Goal: Task Accomplishment & Management: Manage account settings

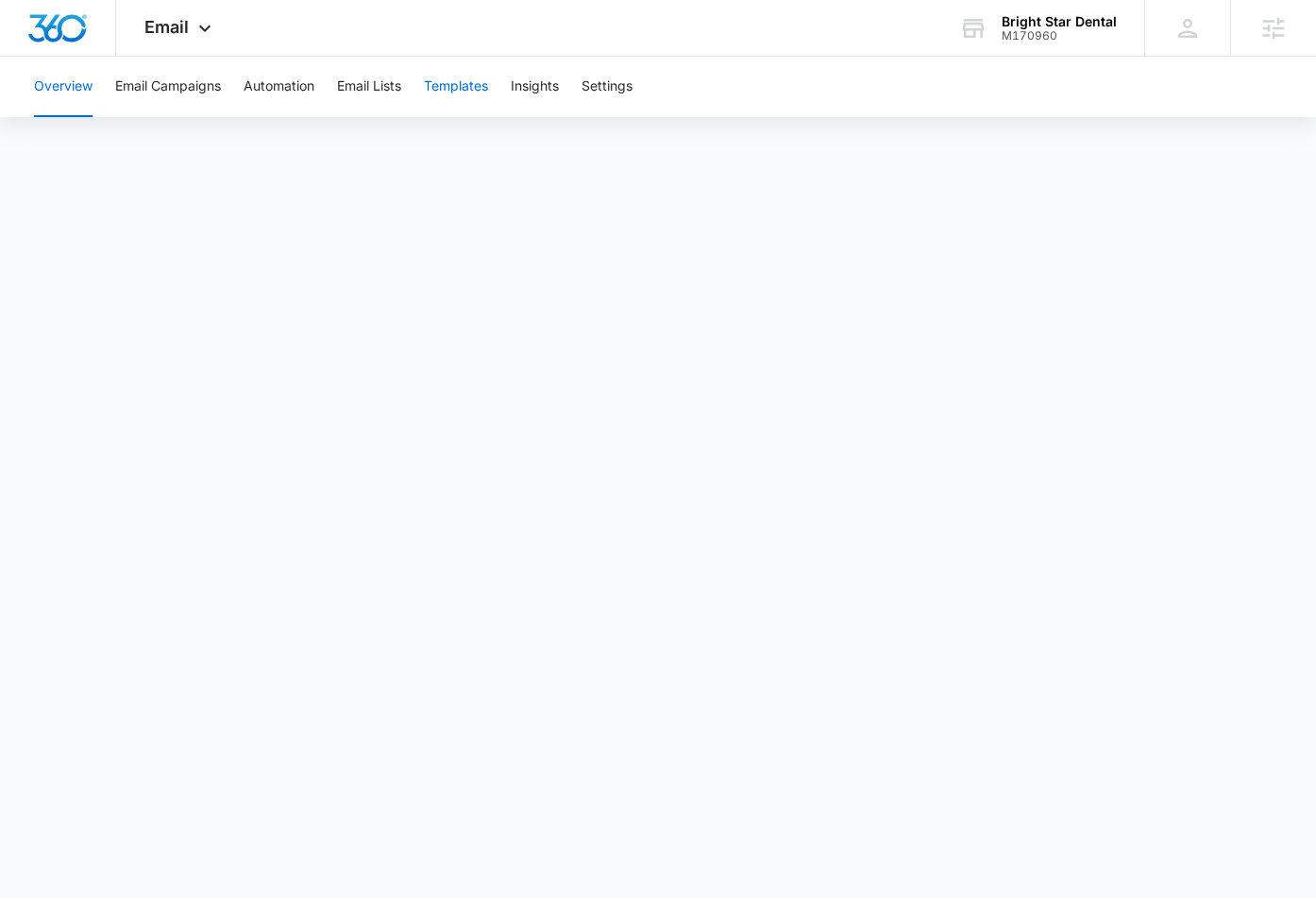
click at [483, 87] on button "Templates" at bounding box center [456, 86] width 64 height 60
click at [261, 95] on button "Automation" at bounding box center [279, 86] width 71 height 60
click at [177, 25] on span "Email" at bounding box center [167, 27] width 45 height 20
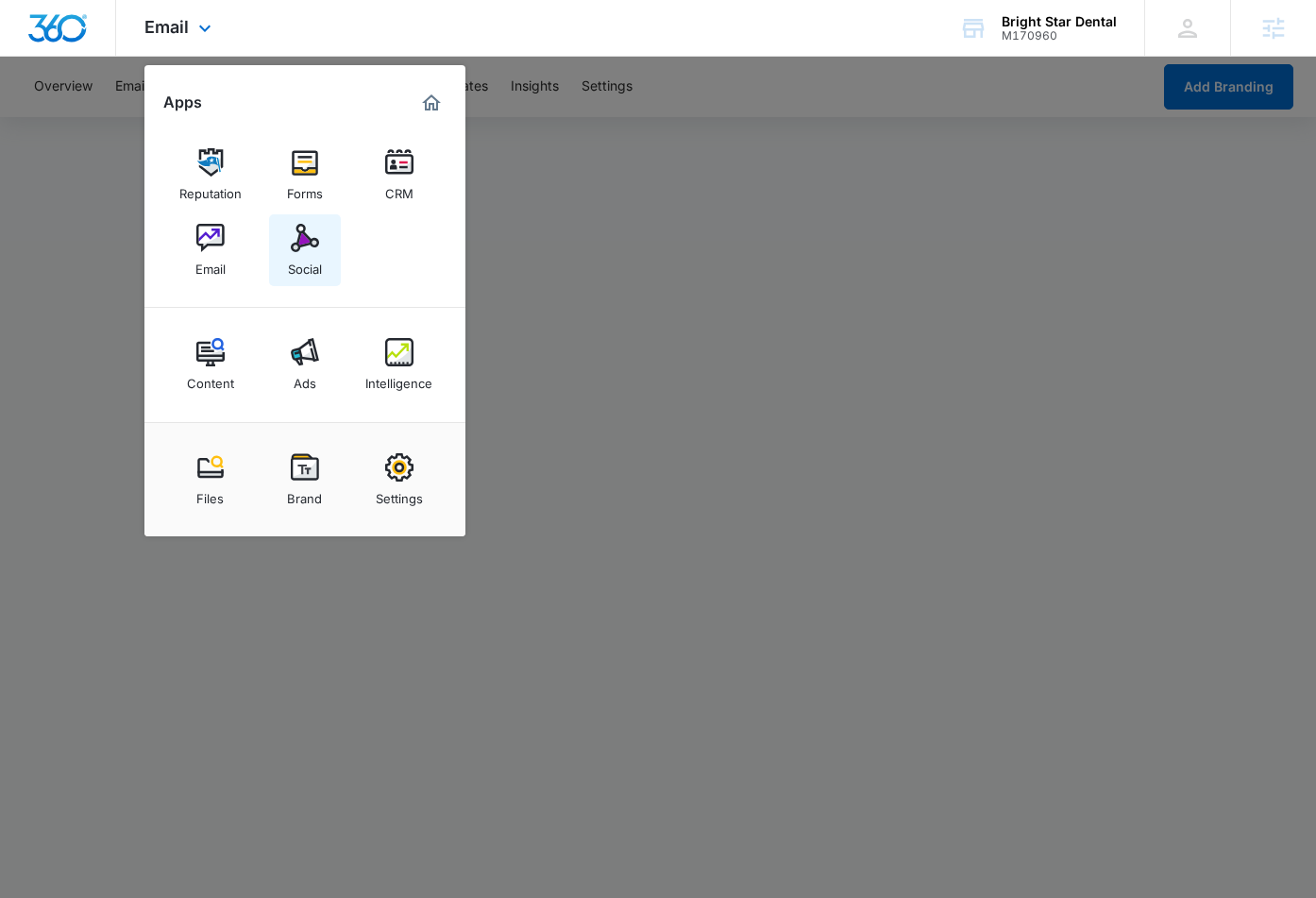
click at [314, 246] on img at bounding box center [305, 238] width 29 height 29
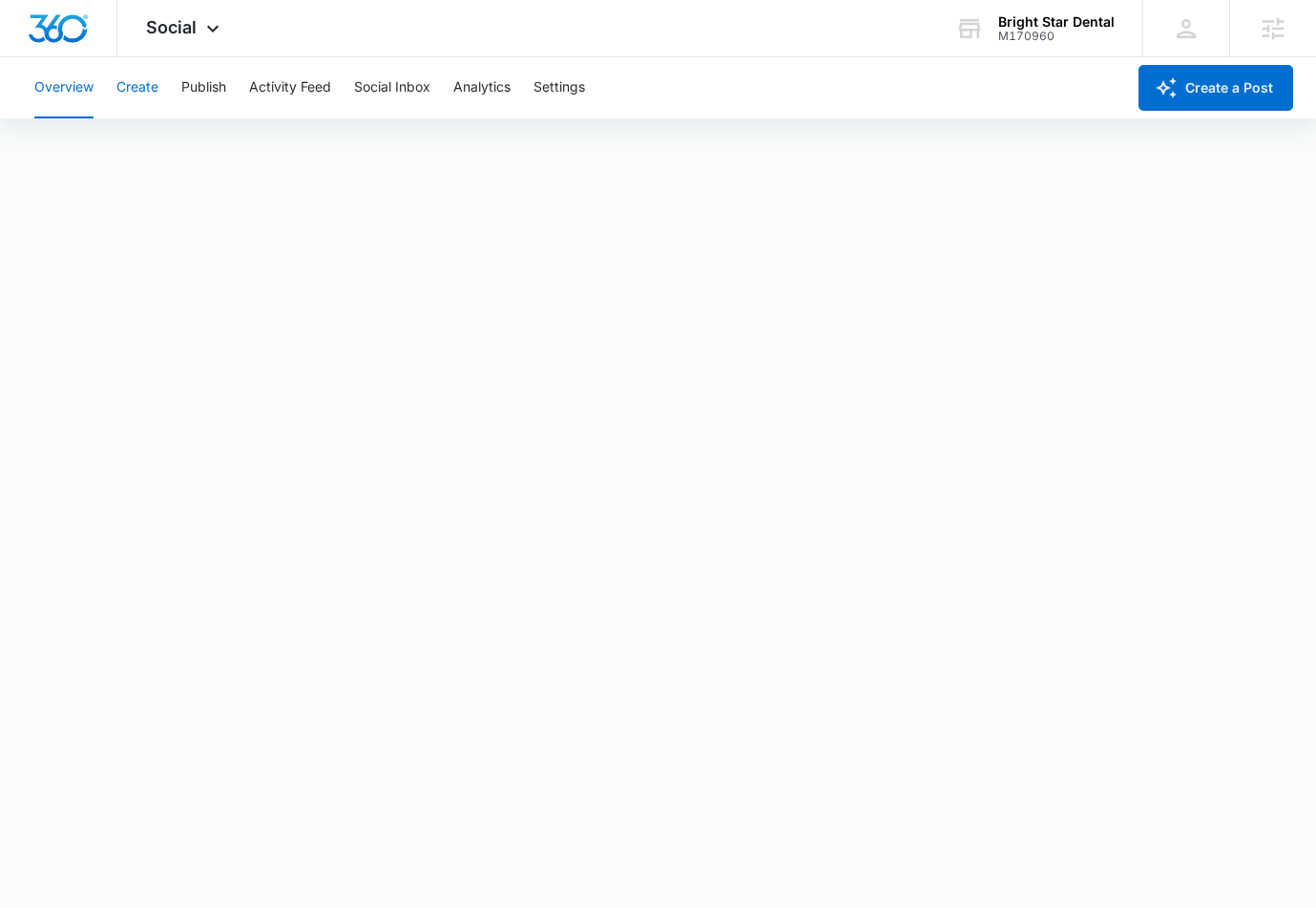
click at [140, 88] on button "Create" at bounding box center [138, 87] width 42 height 61
click at [1059, 35] on div "M170960" at bounding box center [1056, 37] width 117 height 13
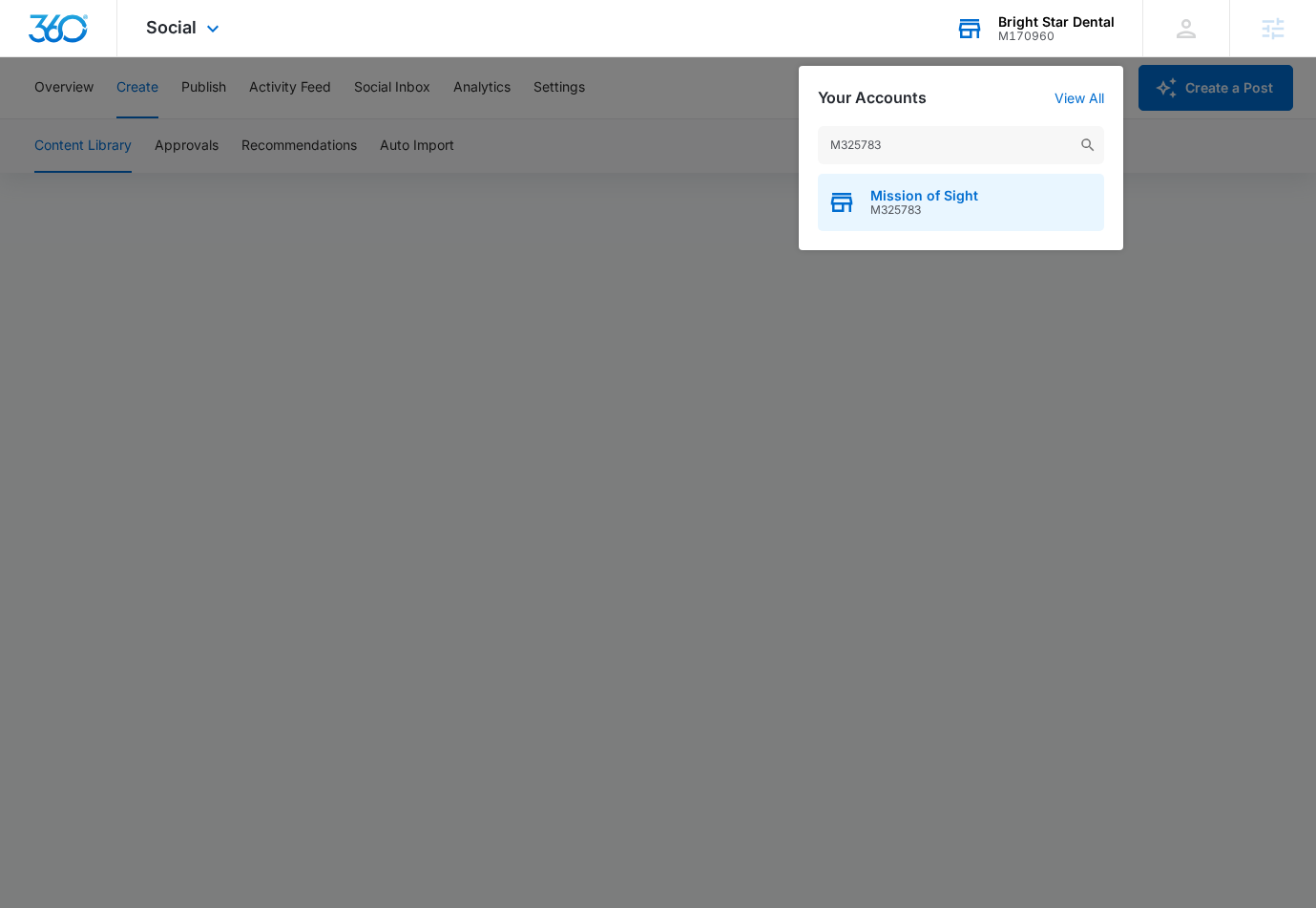
type input "M325783"
click at [918, 210] on span "M325783" at bounding box center [925, 210] width 108 height 13
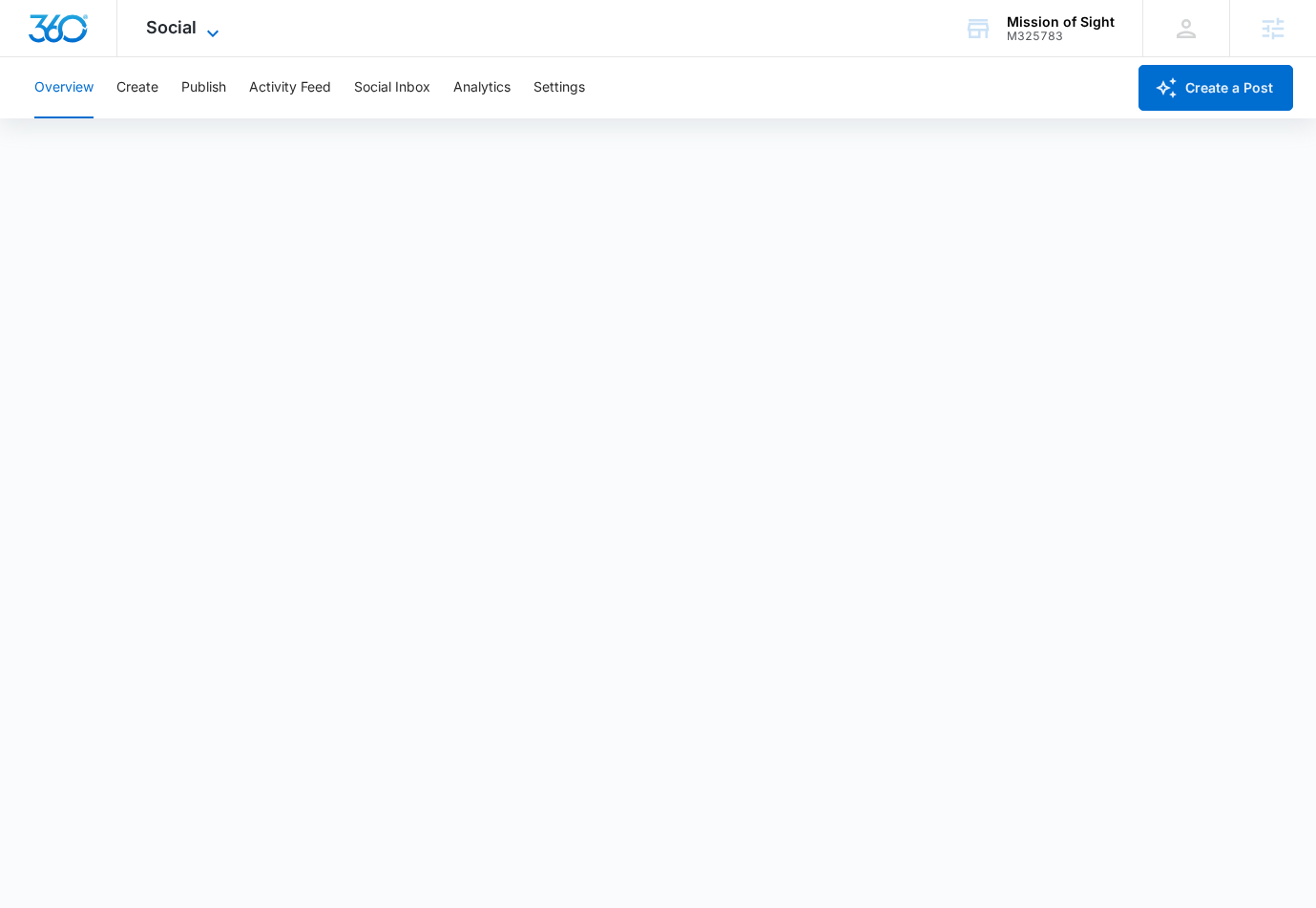
click at [178, 25] on span "Social" at bounding box center [171, 27] width 51 height 20
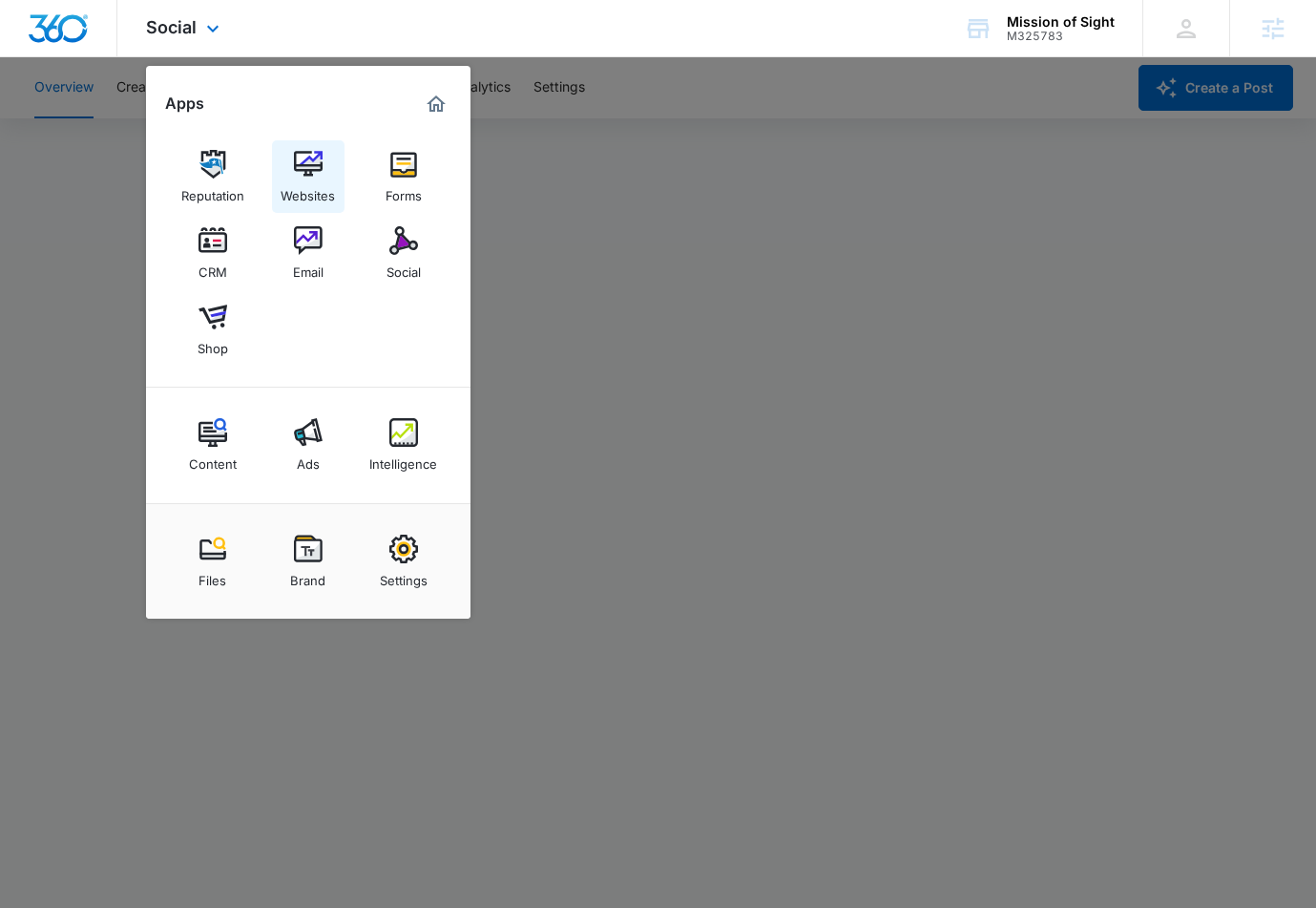
click at [292, 154] on link "Websites" at bounding box center [307, 176] width 72 height 72
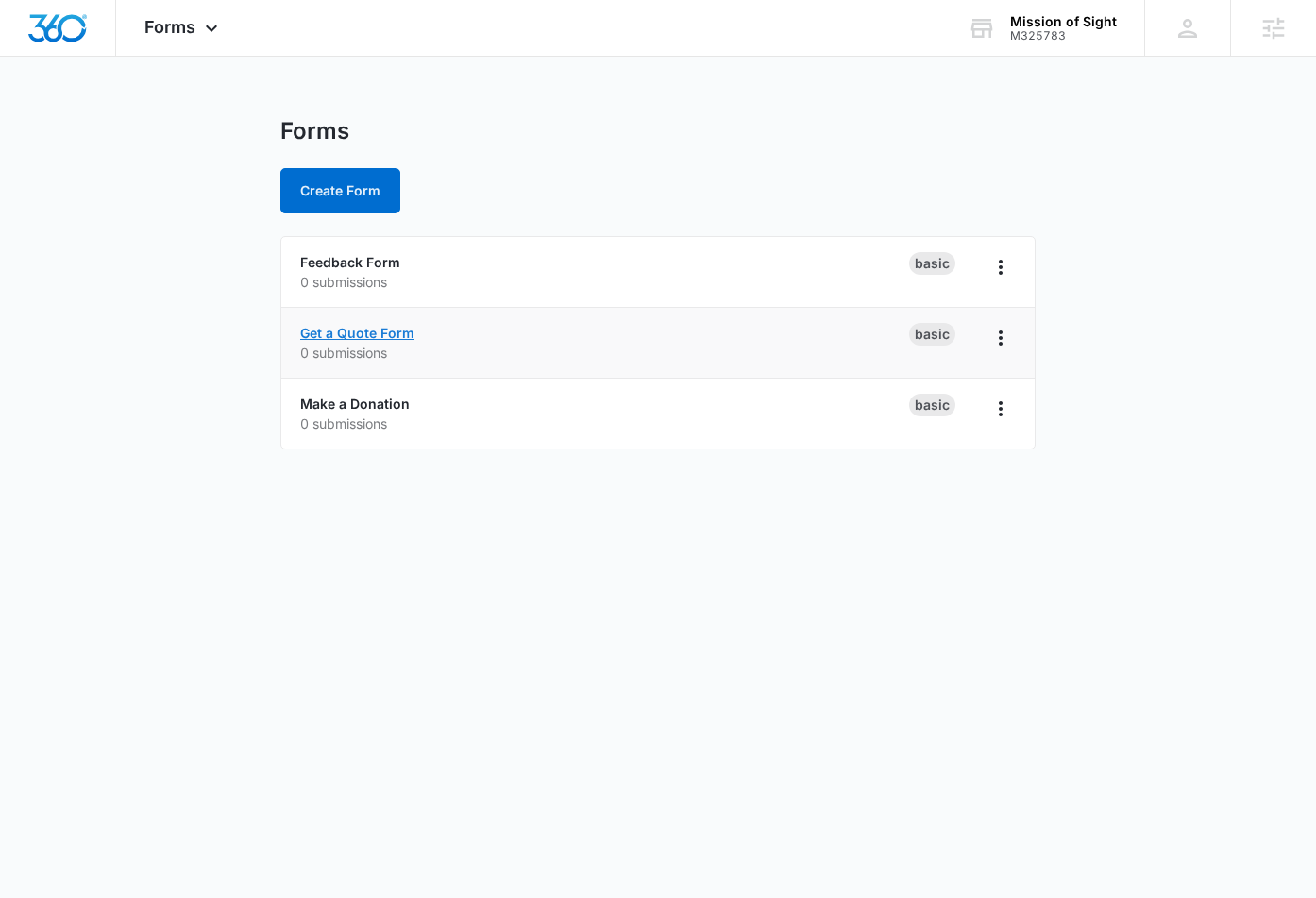
click at [370, 330] on link "Get a Quote Form" at bounding box center [357, 333] width 114 height 16
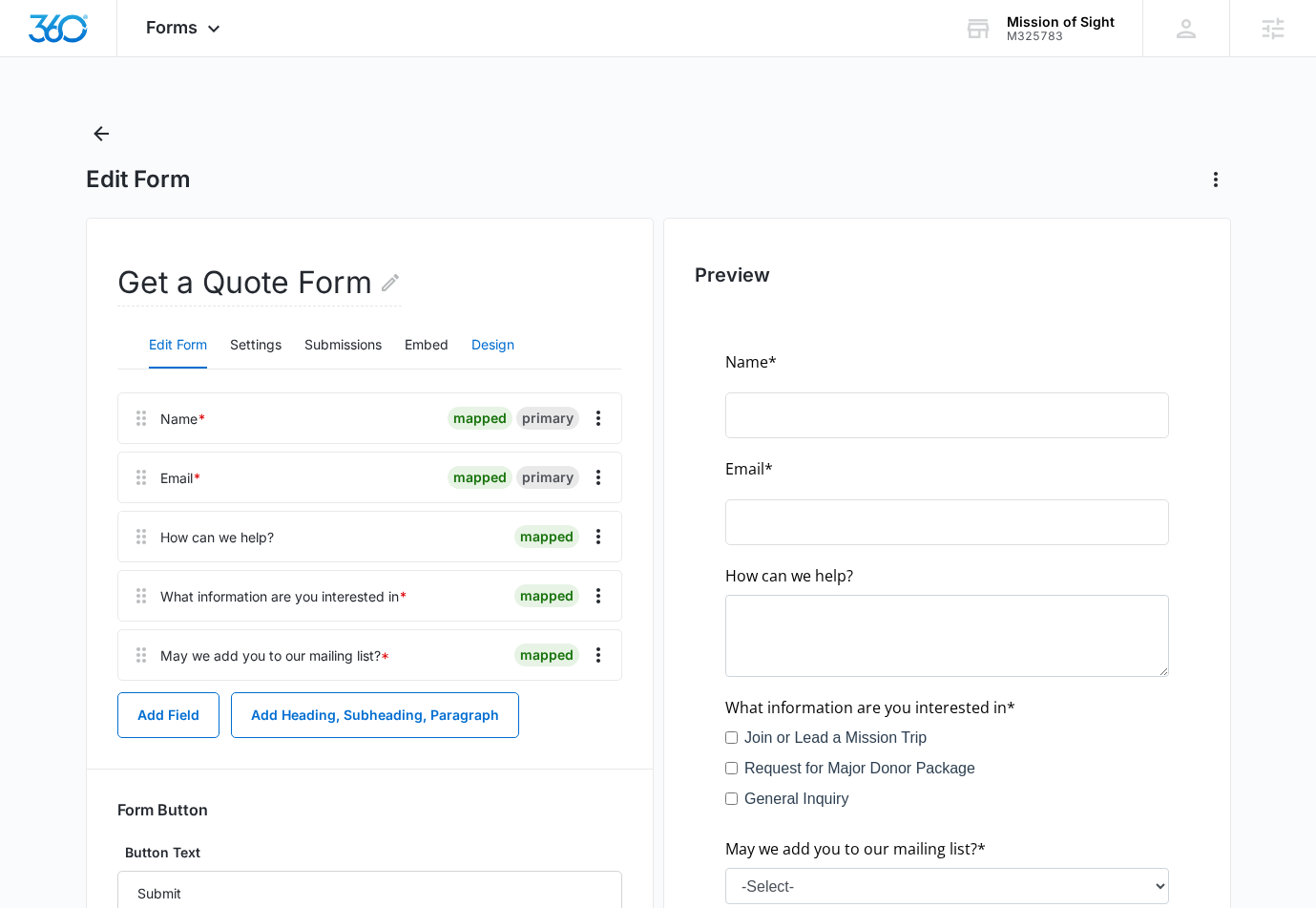
click at [494, 339] on button "Design" at bounding box center [492, 346] width 43 height 46
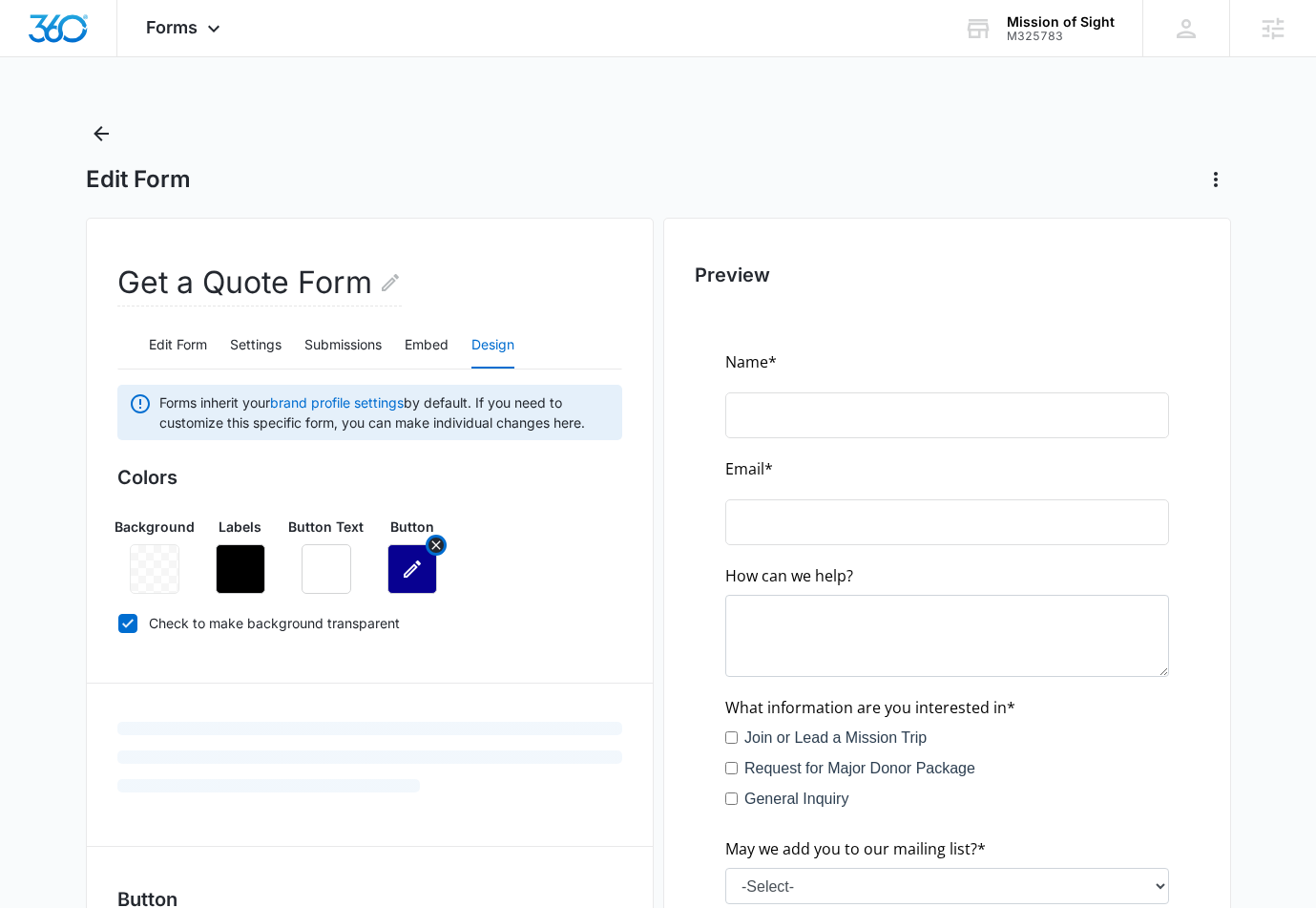
click at [412, 560] on icon "button" at bounding box center [412, 570] width 23 height 23
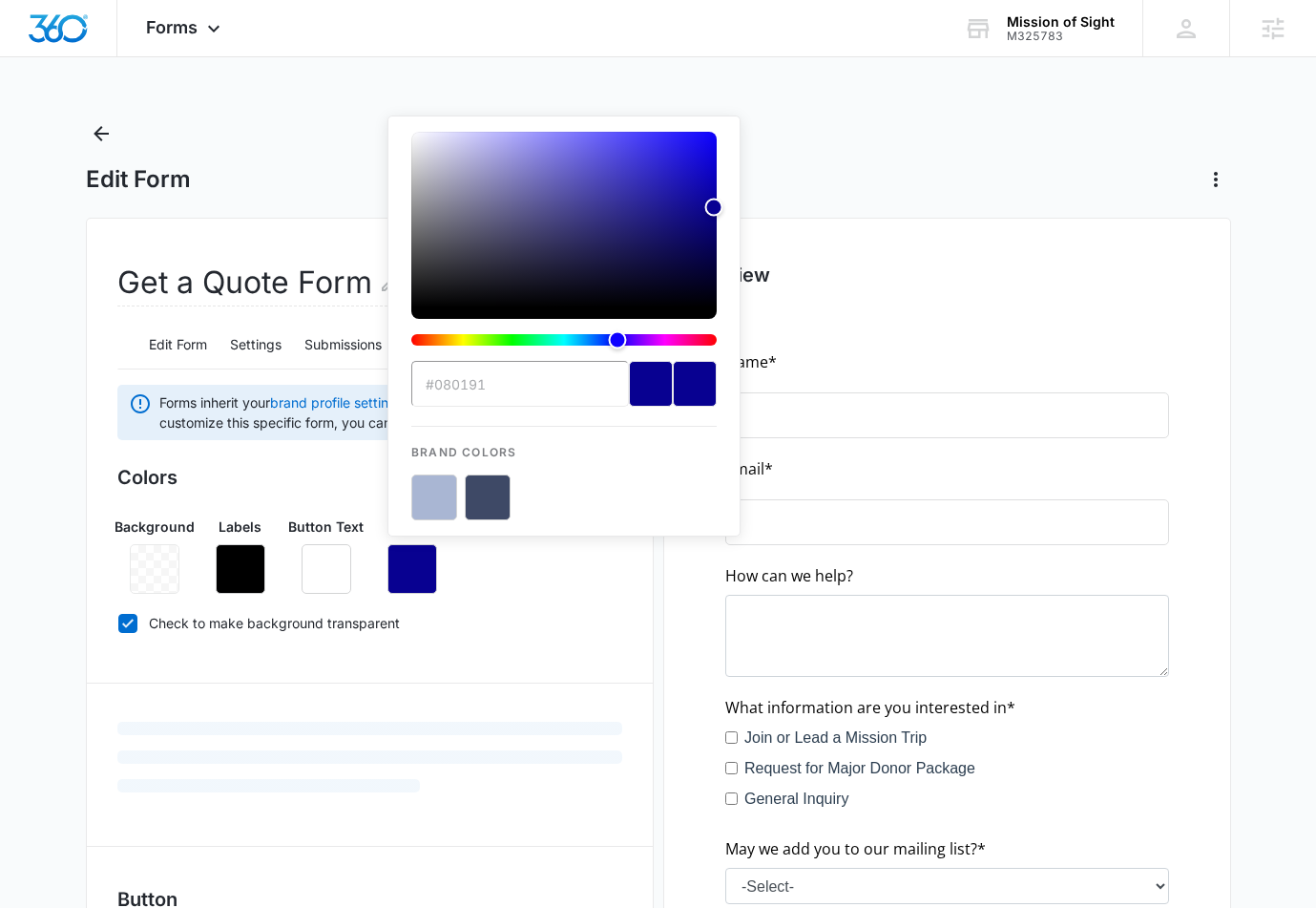
type input "#3e4966"
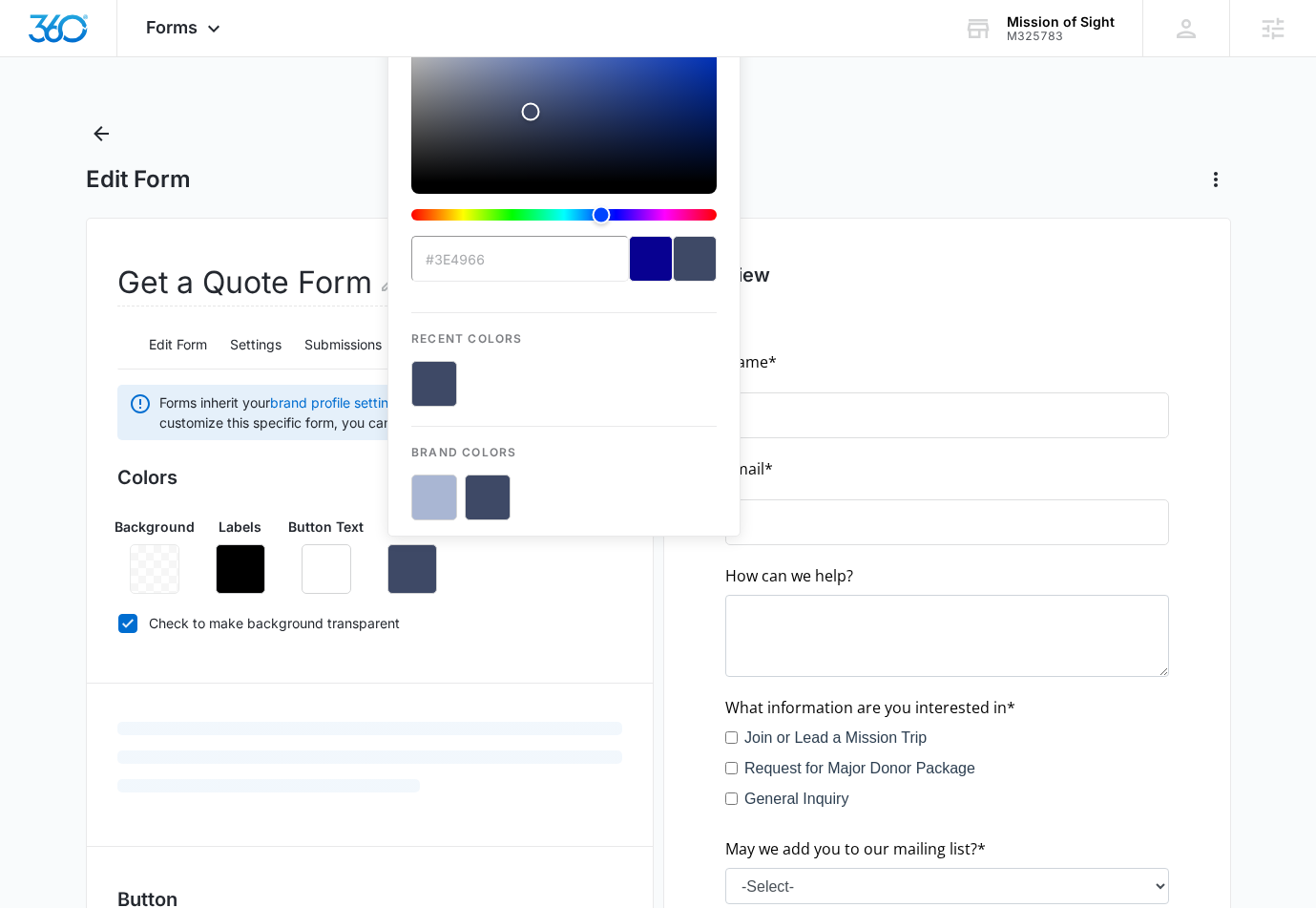
click at [562, 581] on div "Background Labels Button Text Button #3e4966 Recent Colors Brand Colors" at bounding box center [370, 547] width 505 height 93
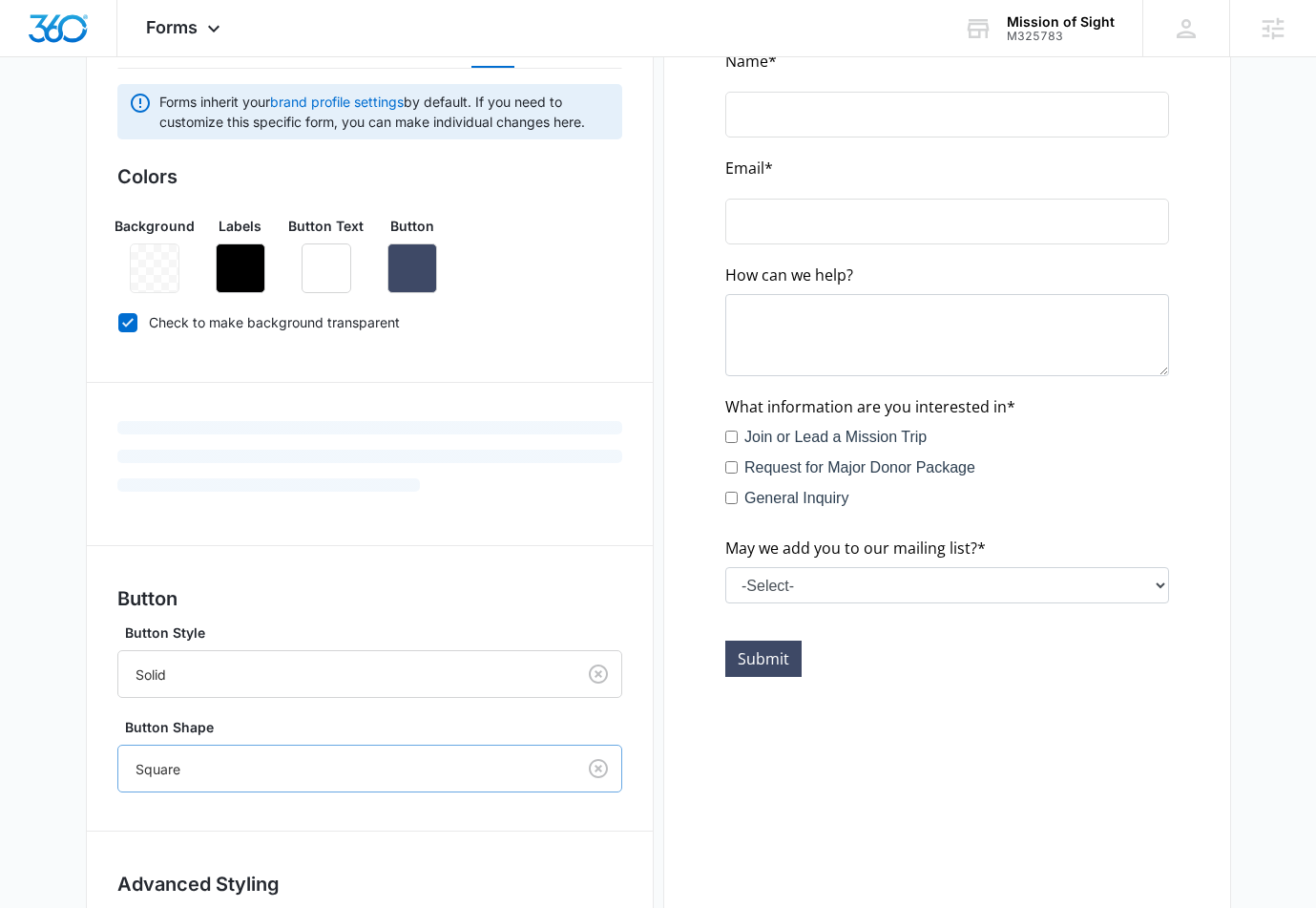
scroll to position [460, 0]
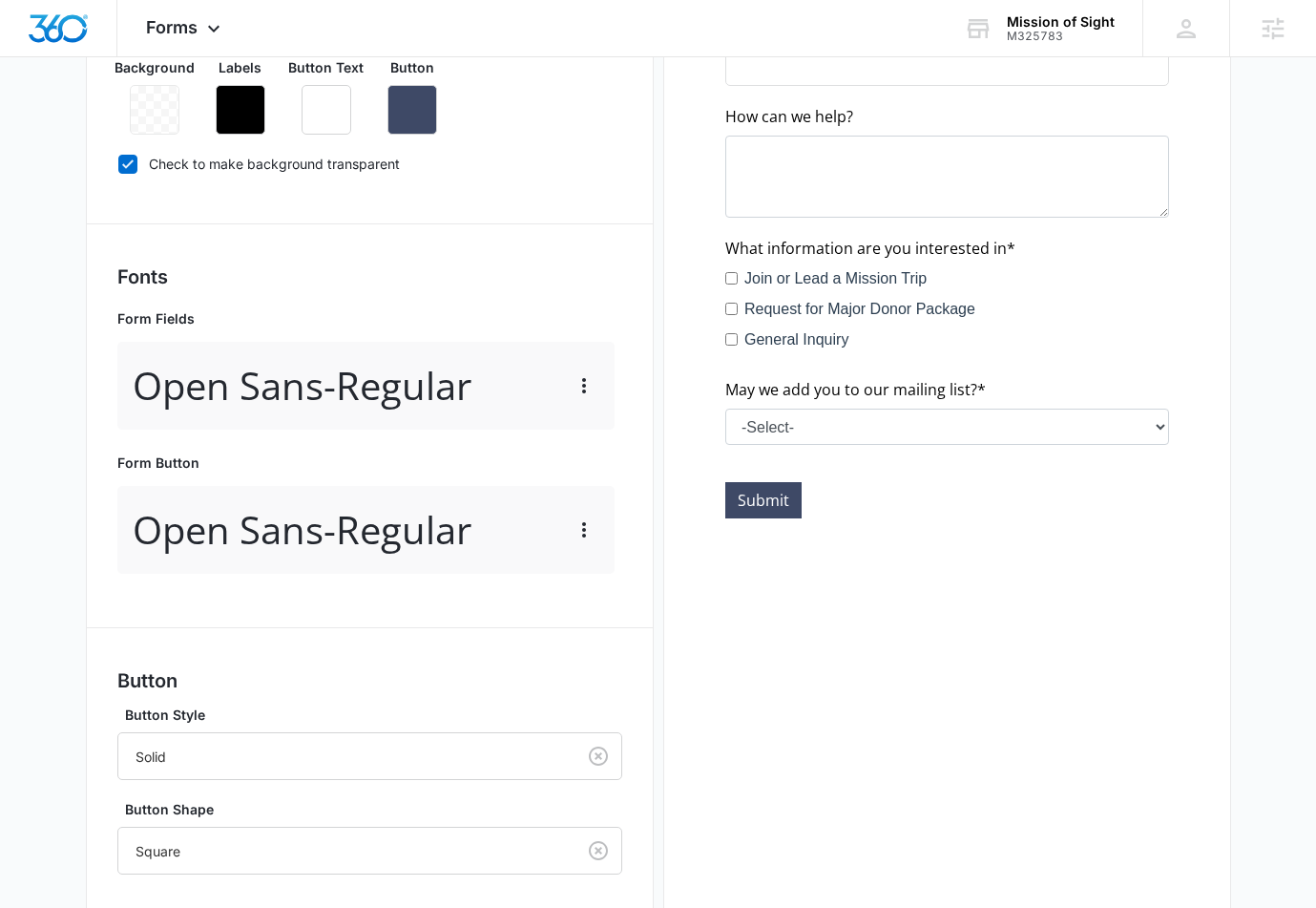
click at [569, 820] on div "Forms inherit your brand profile settings by default. If you need to customize …" at bounding box center [370, 502] width 505 height 1154
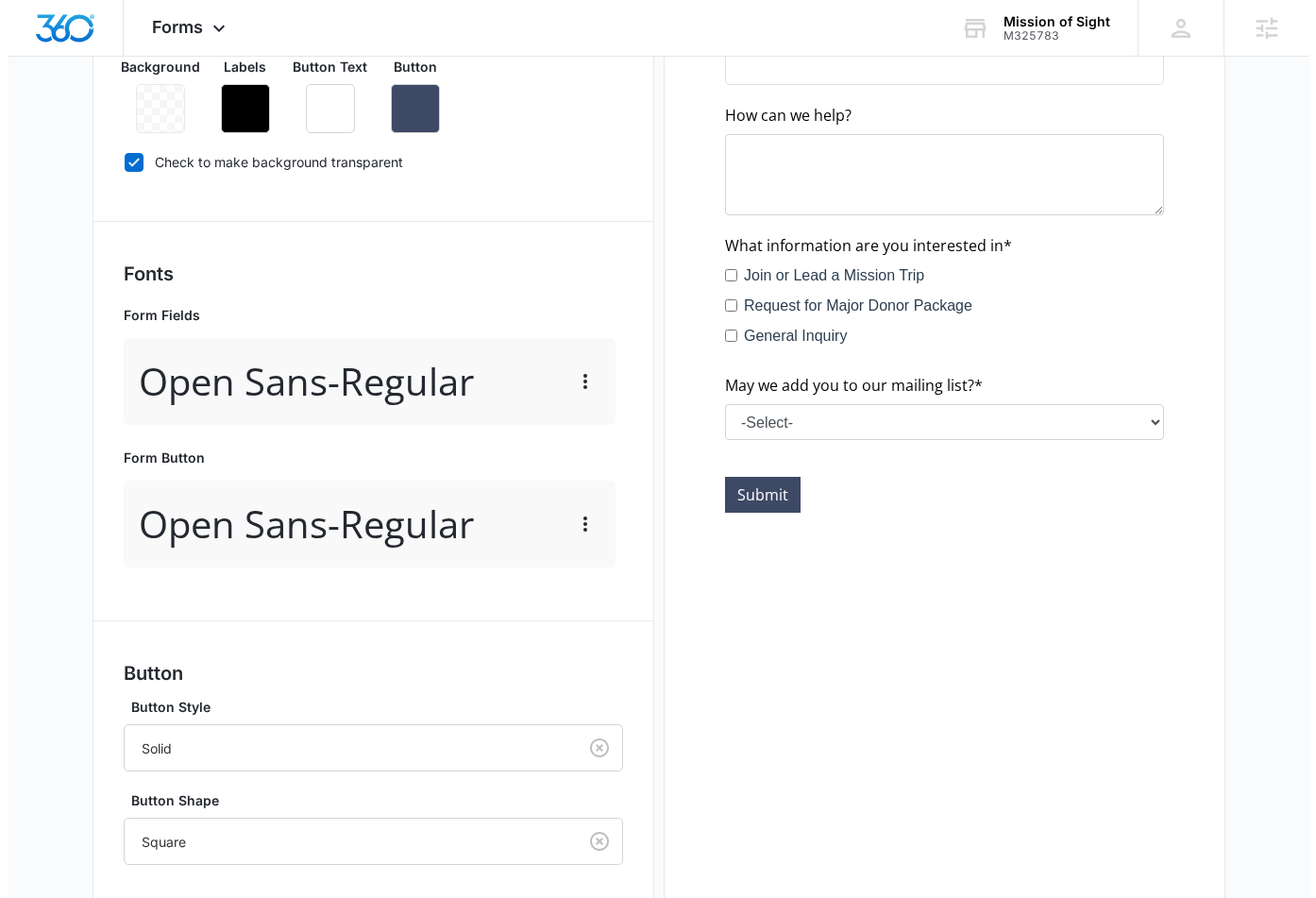
scroll to position [0, 0]
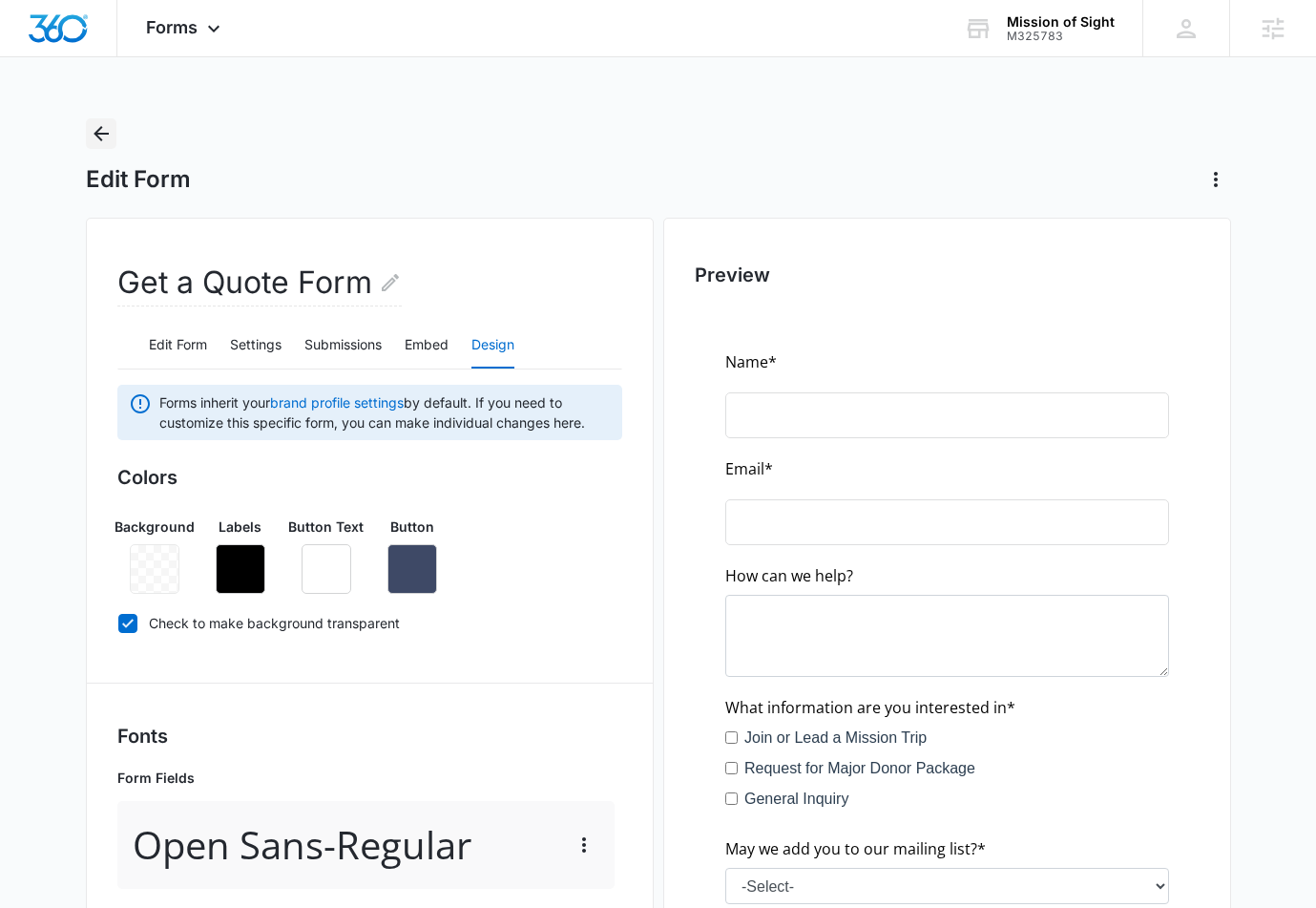
click at [98, 134] on icon "Back" at bounding box center [101, 134] width 15 height 15
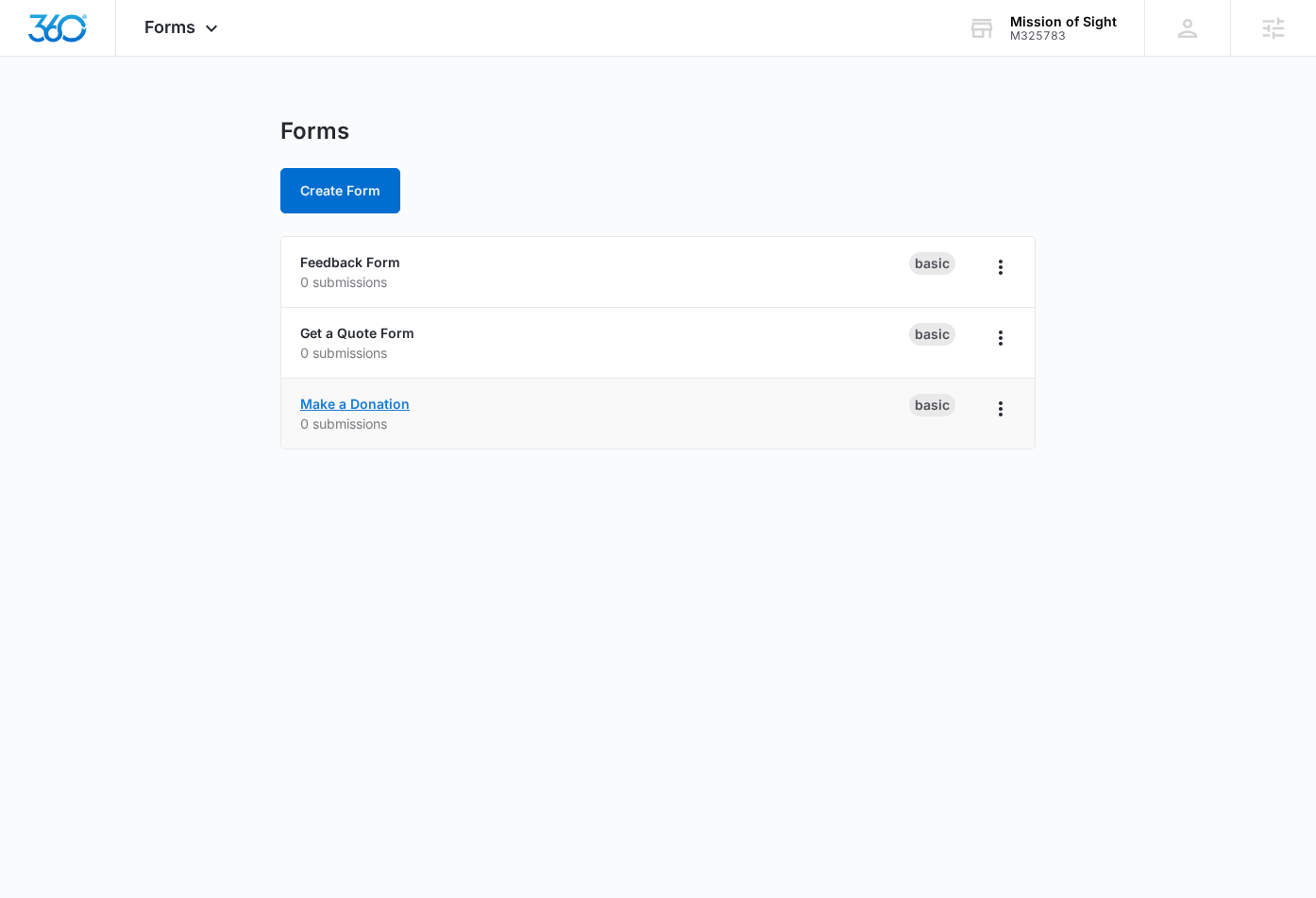
click at [381, 397] on link "Make a Donation" at bounding box center [354, 403] width 110 height 16
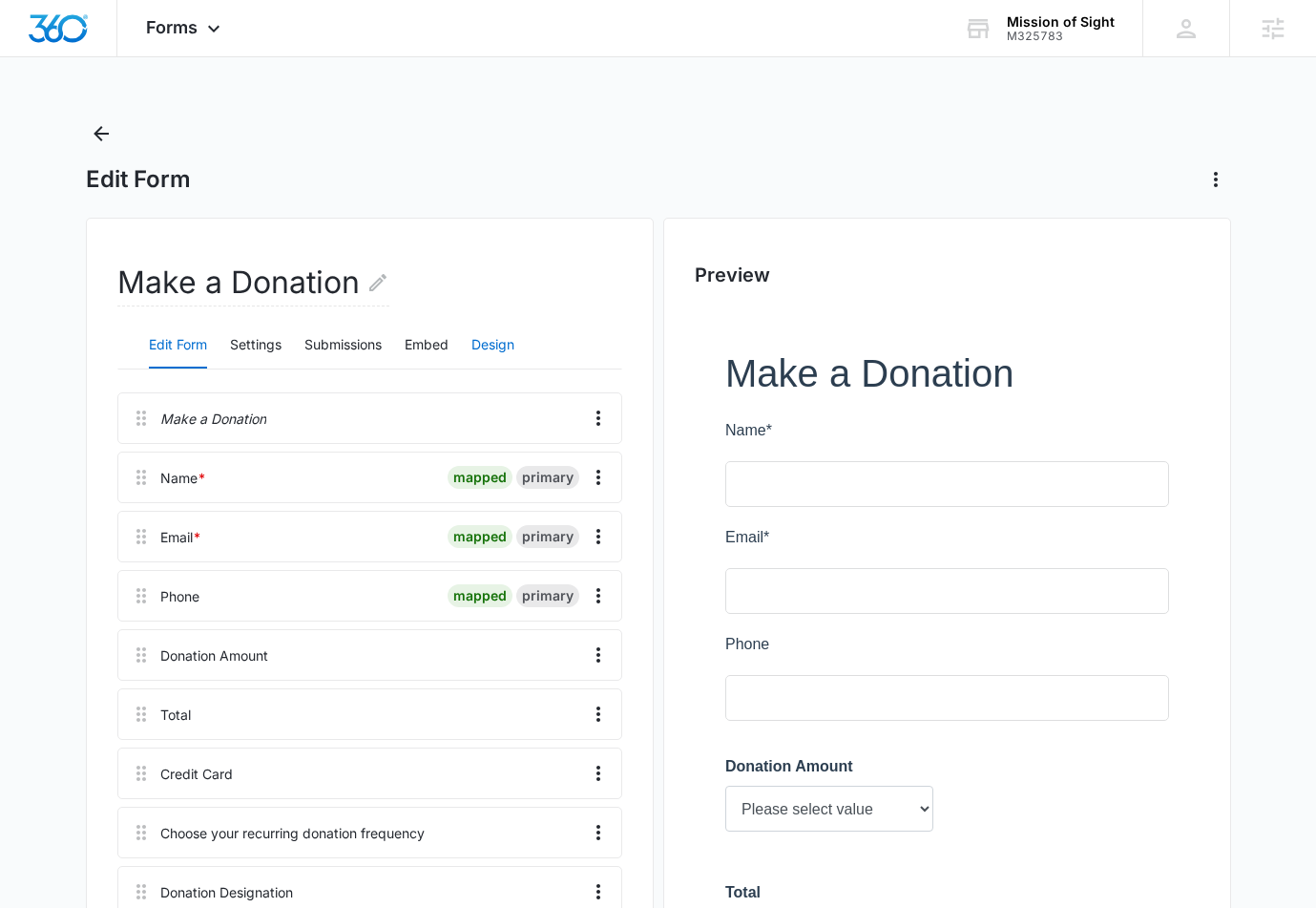
click at [488, 334] on button "Design" at bounding box center [492, 346] width 43 height 46
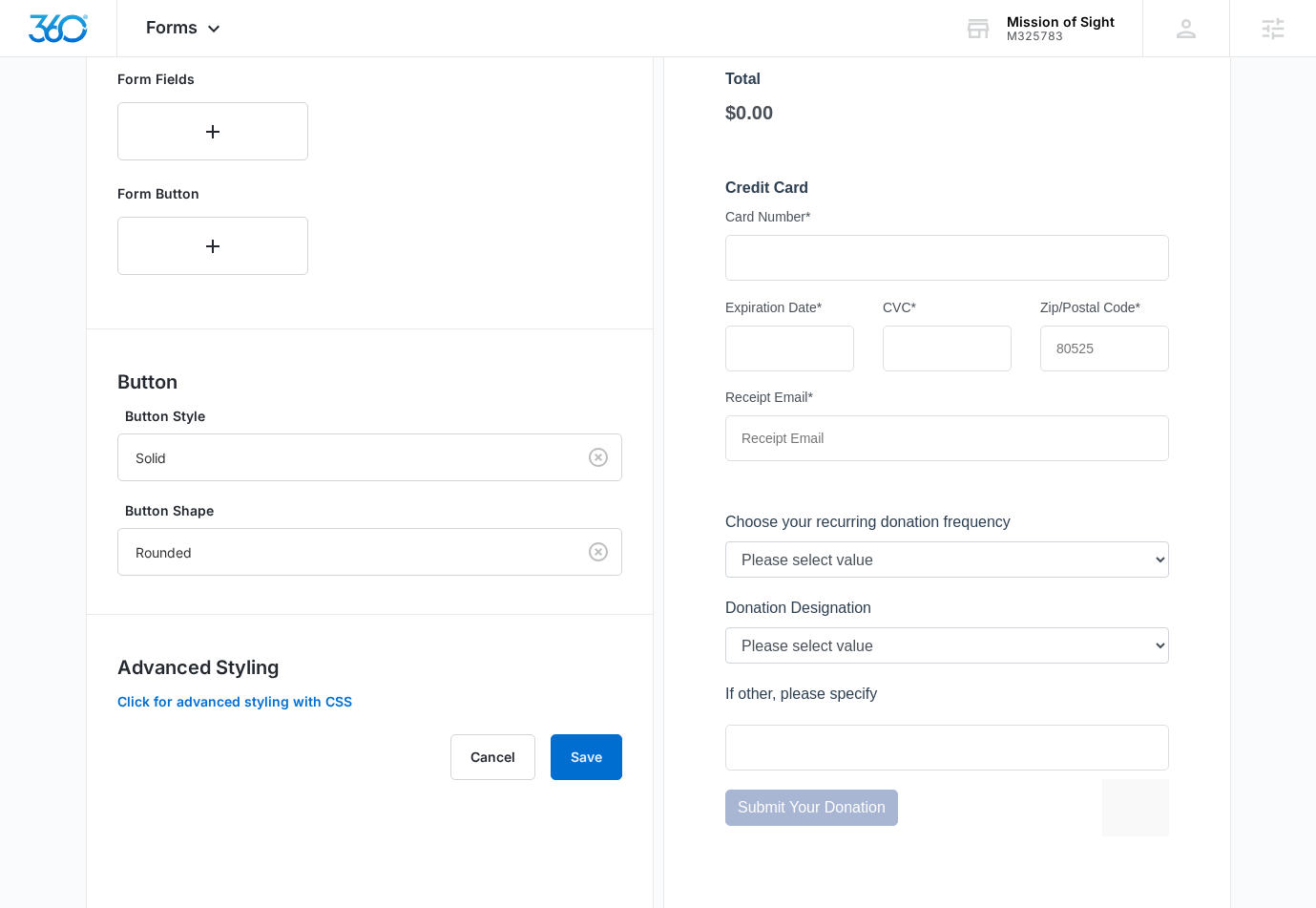
scroll to position [861, 0]
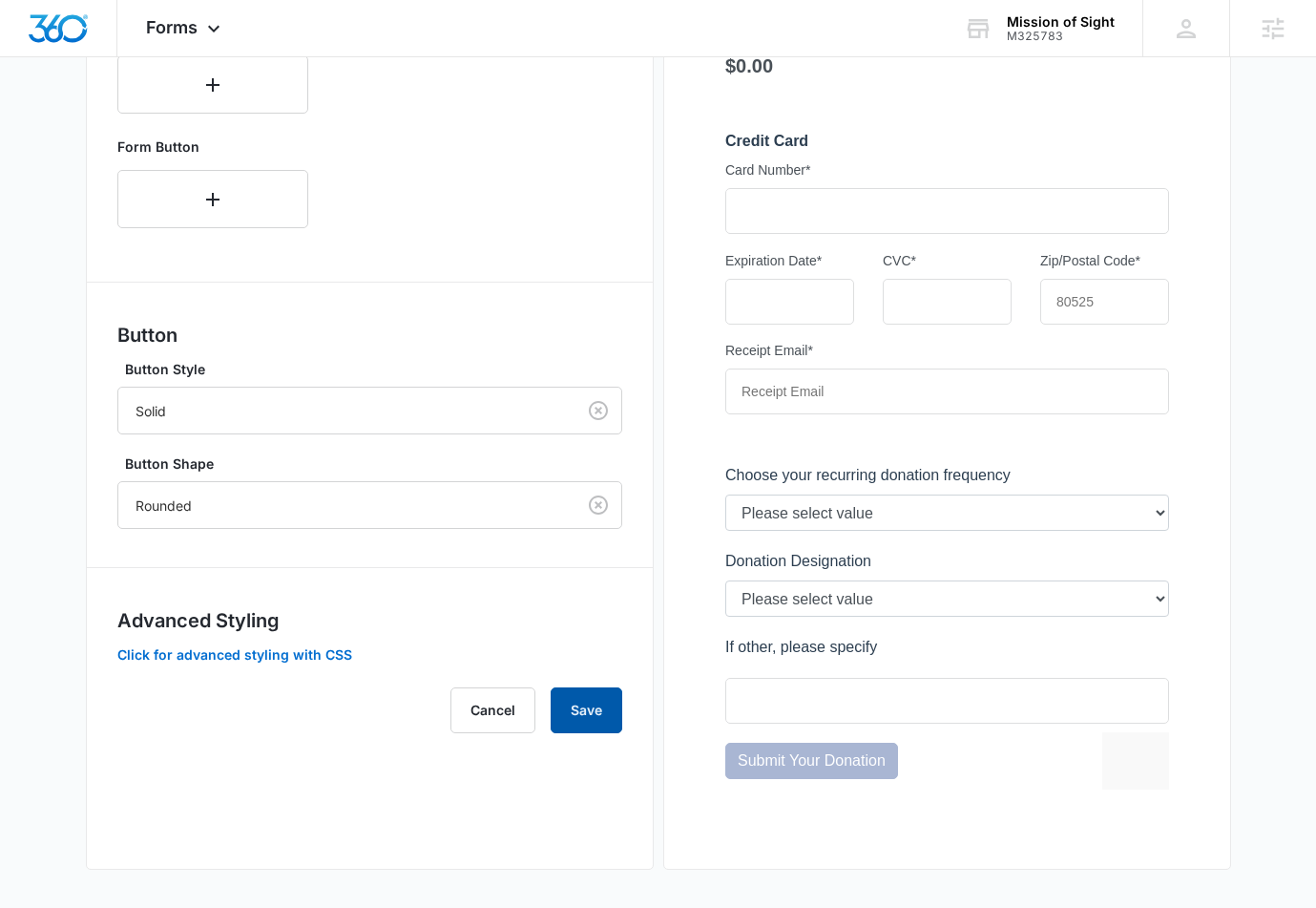
click at [580, 708] on button "Save" at bounding box center [587, 710] width 71 height 46
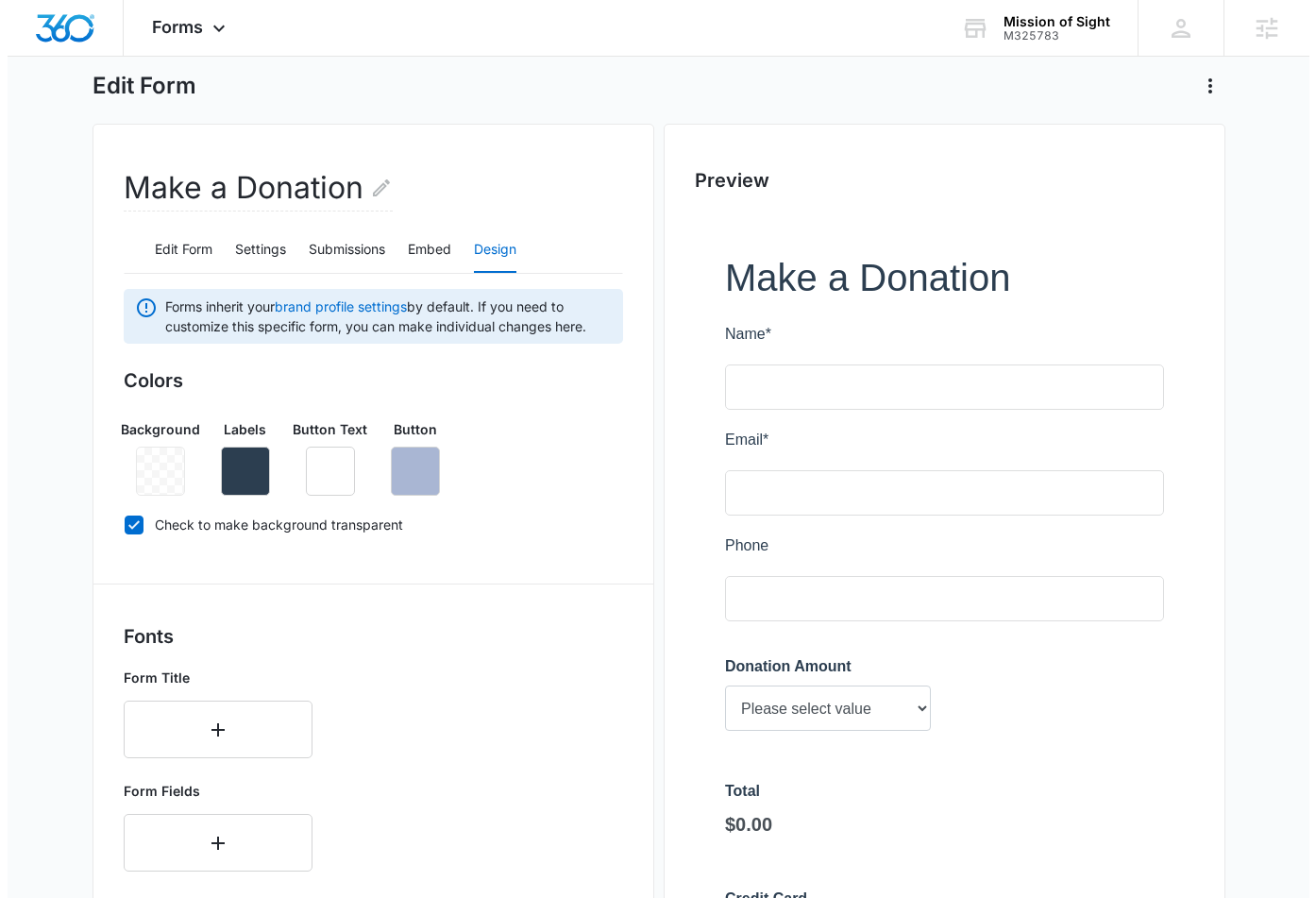
scroll to position [0, 0]
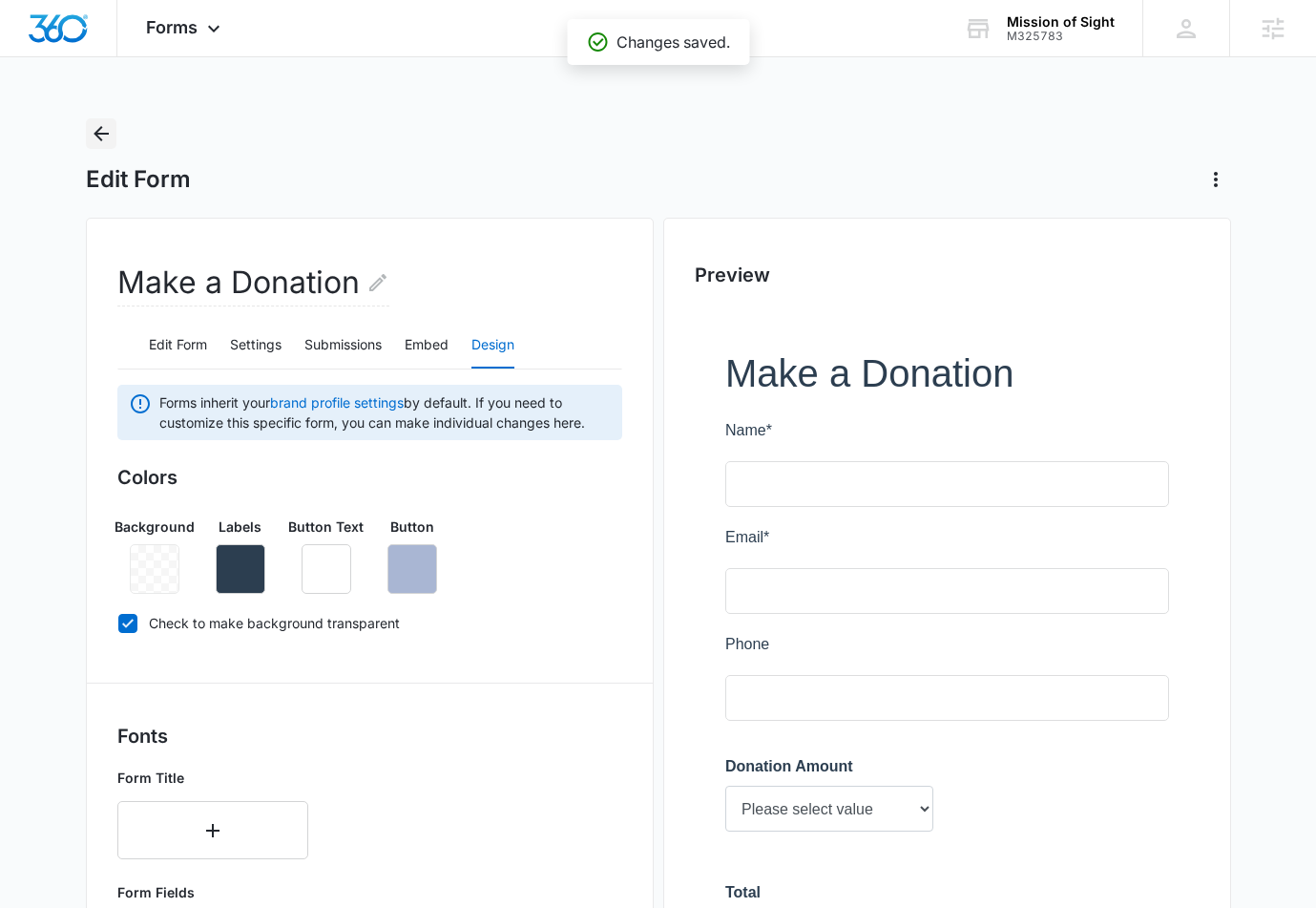
click at [98, 132] on icon "Back" at bounding box center [101, 134] width 23 height 23
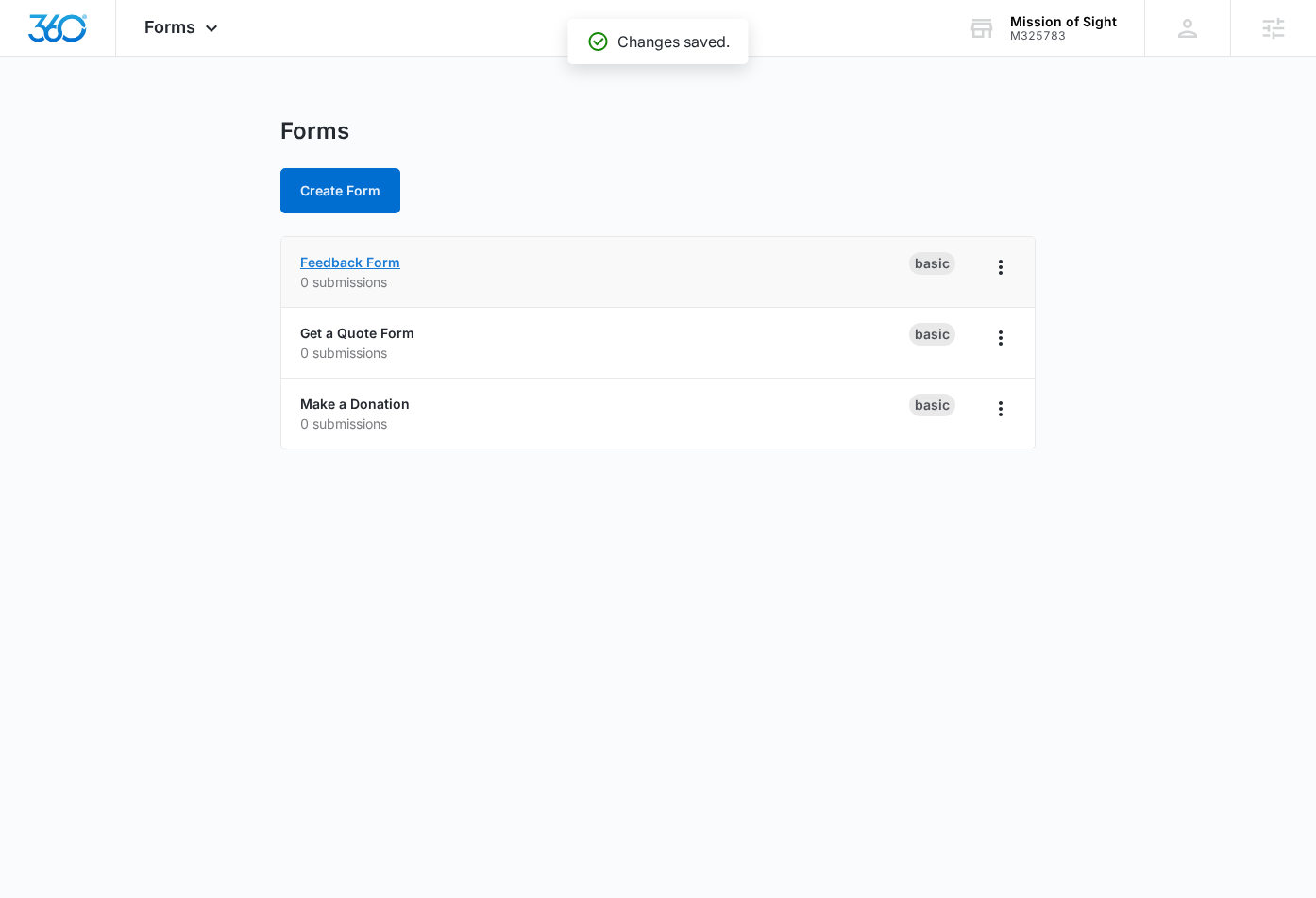
click at [354, 260] on link "Feedback Form" at bounding box center [350, 262] width 100 height 16
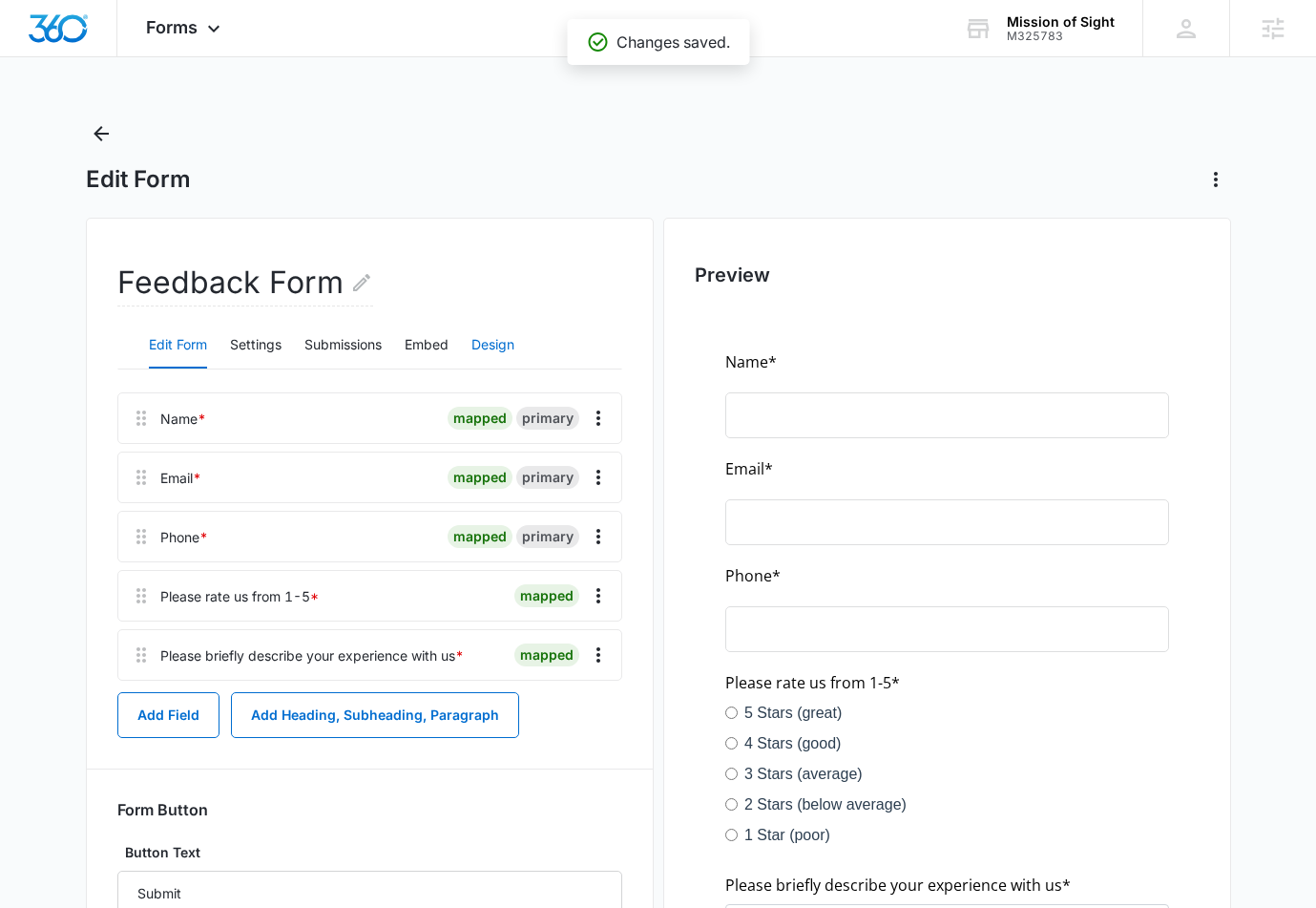
click at [491, 354] on button "Design" at bounding box center [492, 346] width 43 height 46
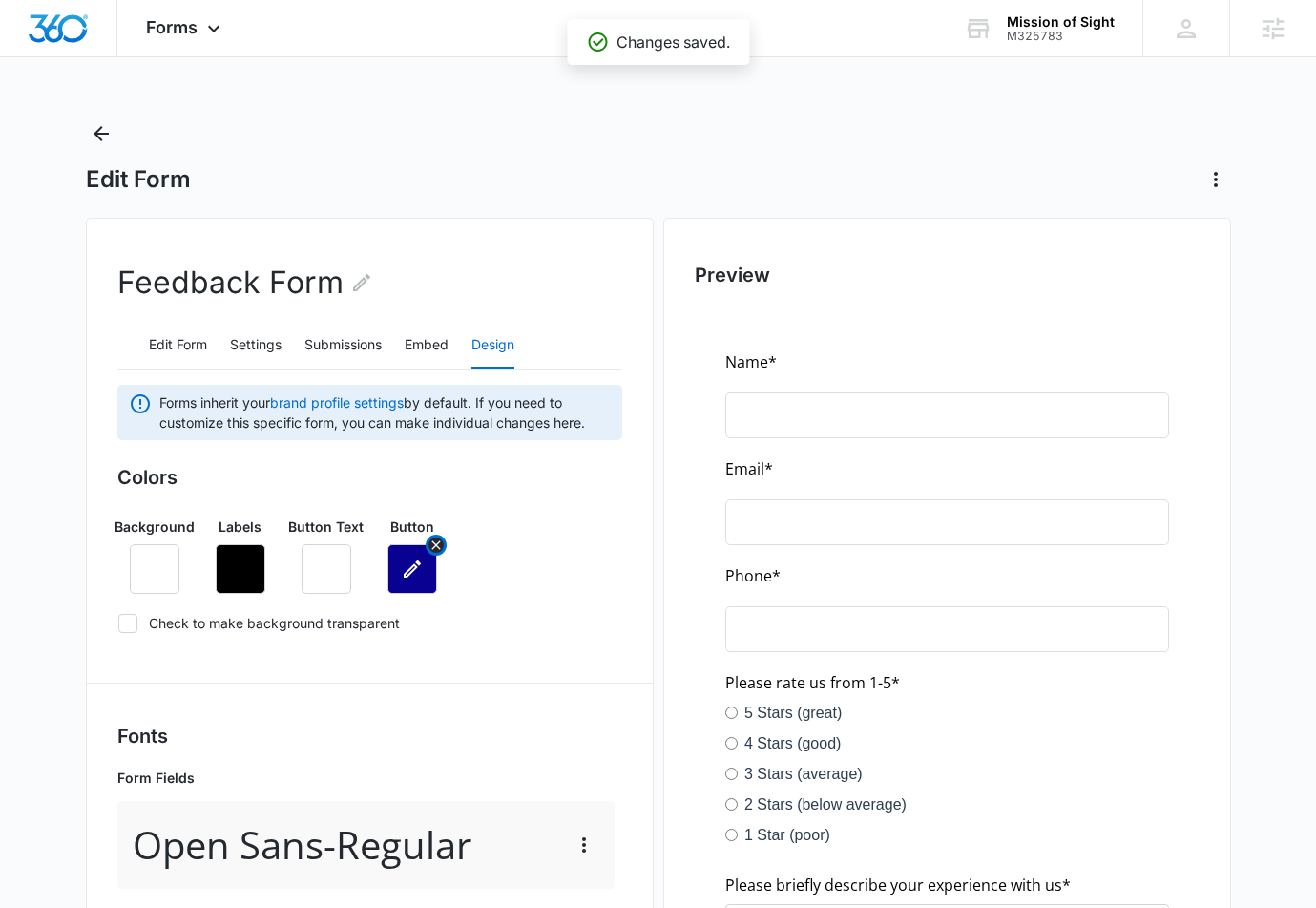
click at [415, 586] on button "button" at bounding box center [412, 570] width 50 height 50
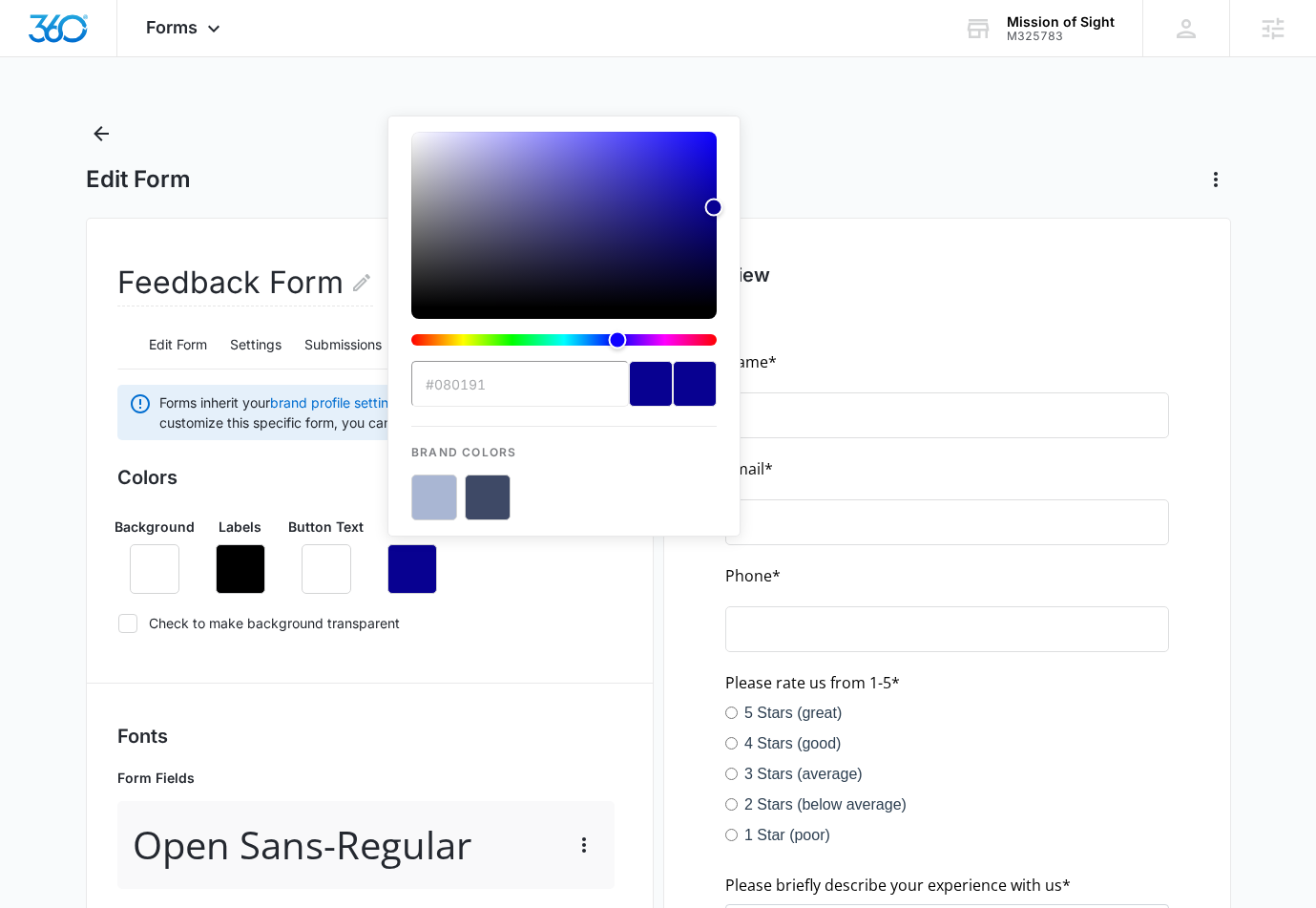
type input "#3e4966"
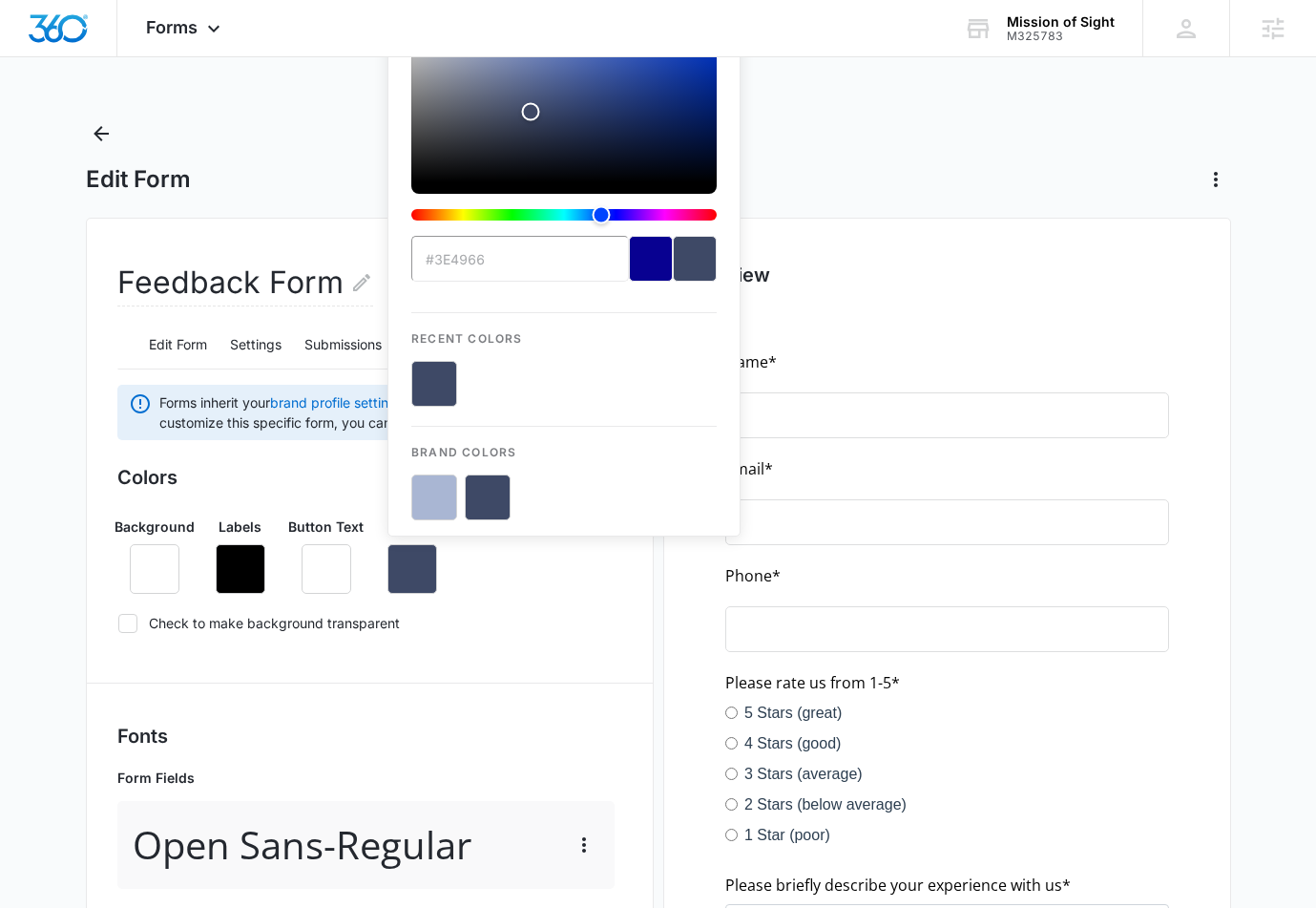
click at [542, 602] on div "Colors Background Labels Button Text Button #3e4966 Recent Colors Brand Colors …" at bounding box center [370, 554] width 505 height 181
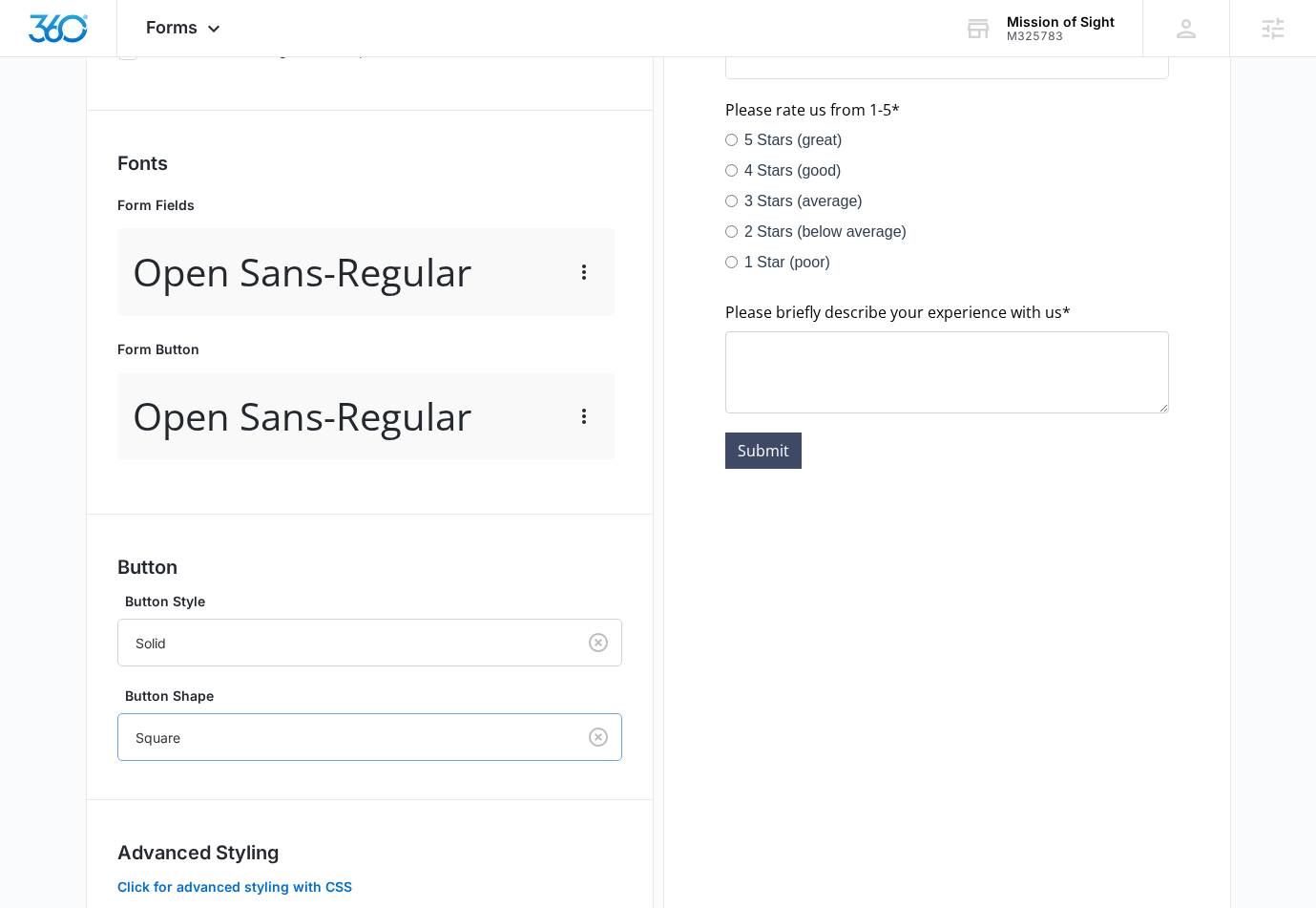
scroll to position [700, 0]
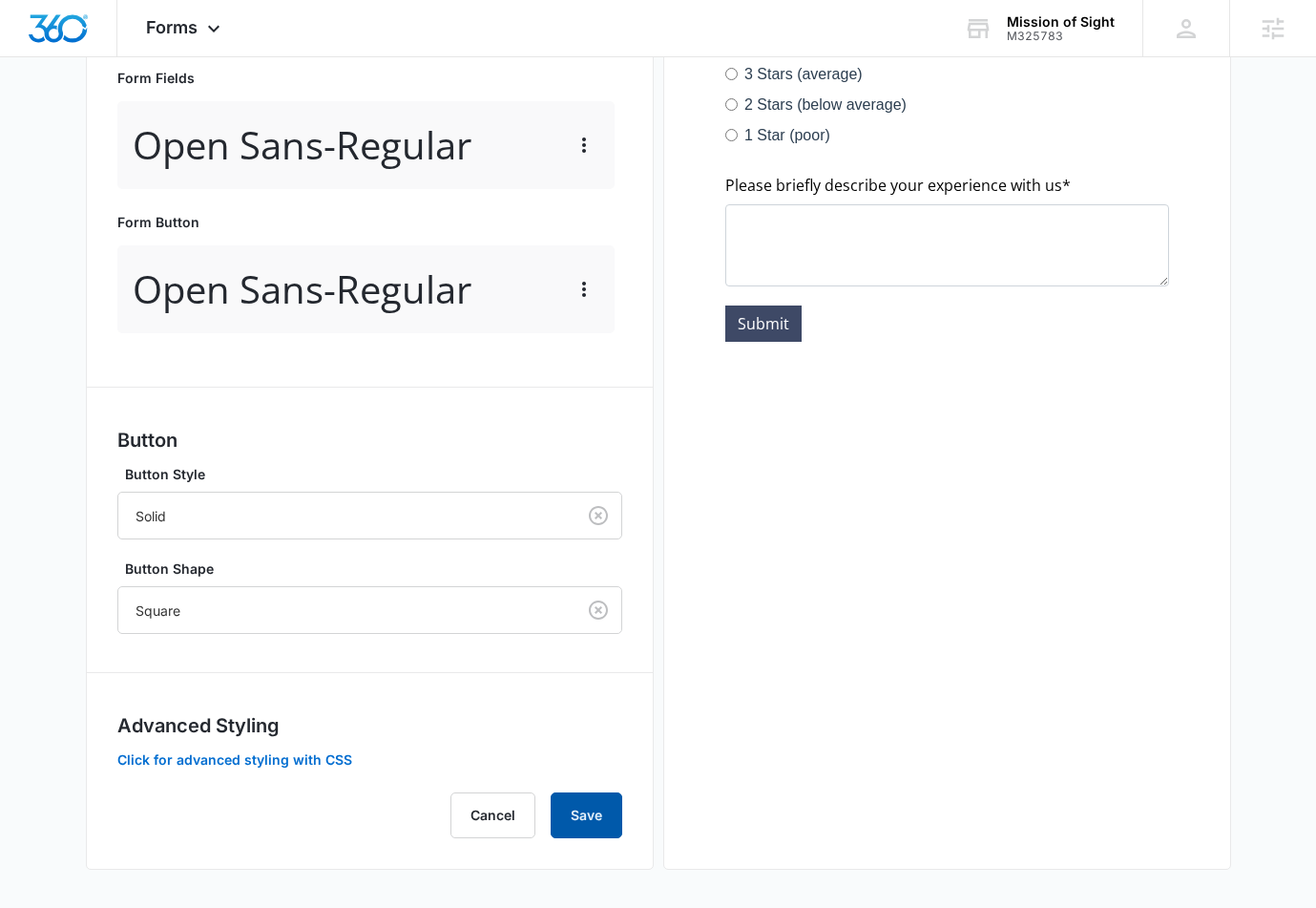
click at [595, 806] on button "Save" at bounding box center [587, 815] width 71 height 46
click at [202, 30] on icon at bounding box center [214, 34] width 23 height 23
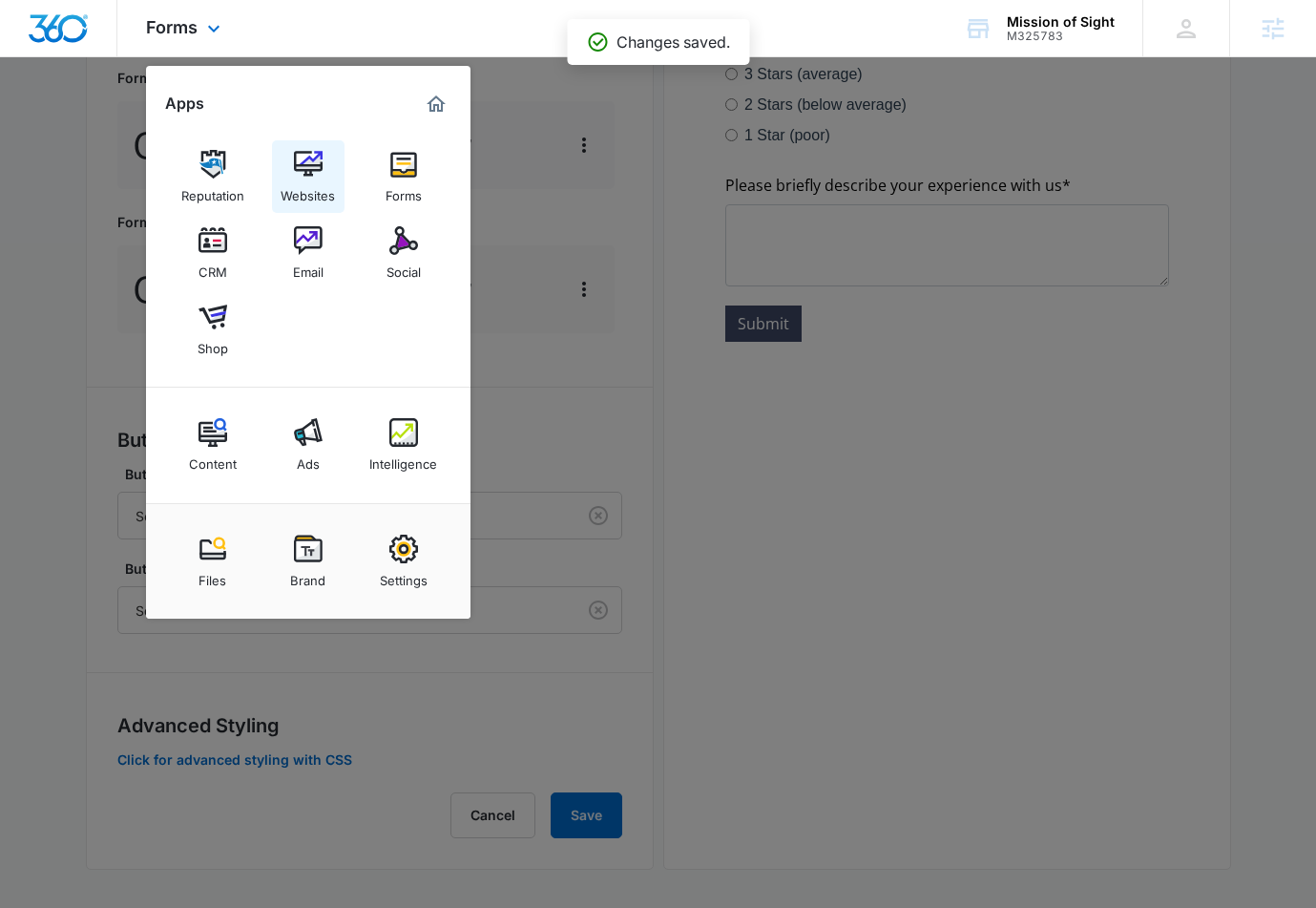
click at [301, 157] on img at bounding box center [308, 165] width 29 height 29
